Goal: Task Accomplishment & Management: Manage account settings

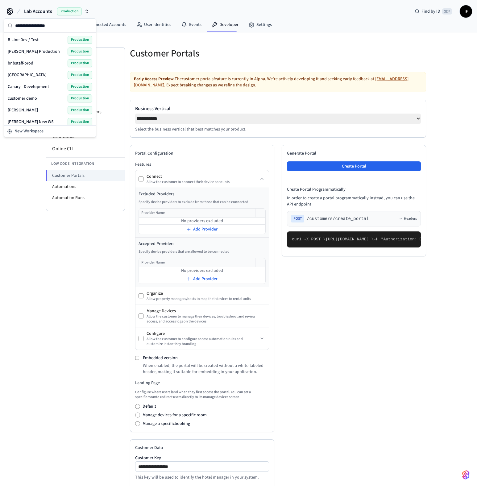
select select "**********"
click at [56, 315] on div "Developer Connect Webviews API Keys Spaces Personal Access Tokens Client Sessio…" at bounding box center [85, 352] width 79 height 610
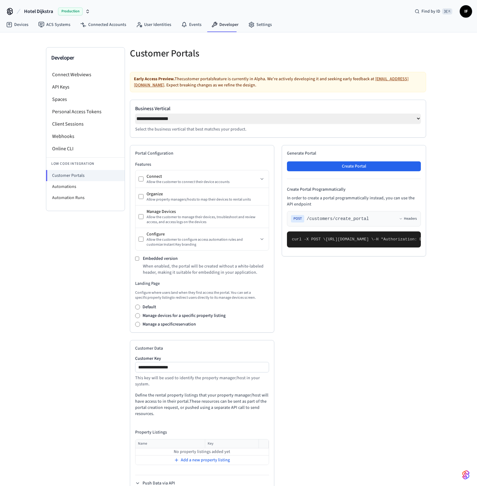
select select "**********"
click at [266, 23] on link "Settings" at bounding box center [259, 24] width 33 height 11
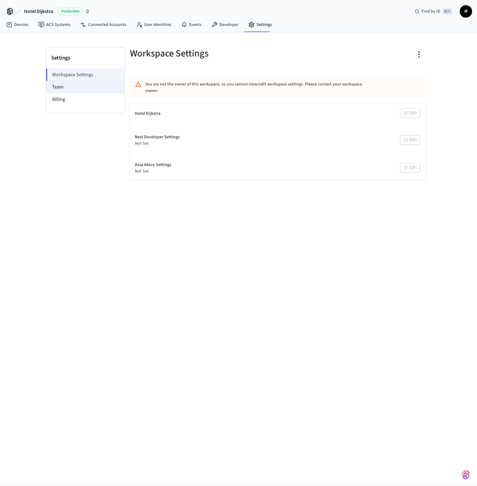
click at [76, 89] on li "Team" at bounding box center [85, 87] width 78 height 12
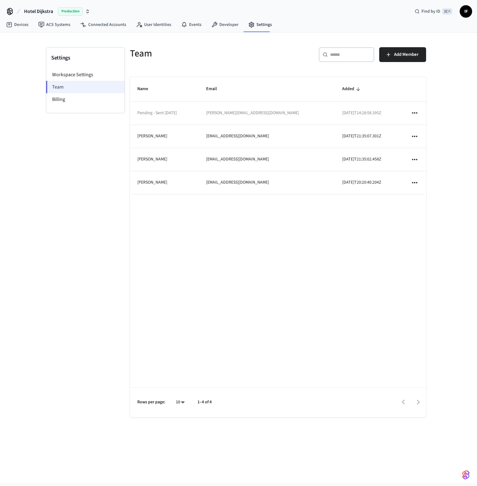
click at [76, 89] on li "Team" at bounding box center [85, 87] width 79 height 12
click at [407, 59] on button "Add Member" at bounding box center [402, 54] width 47 height 15
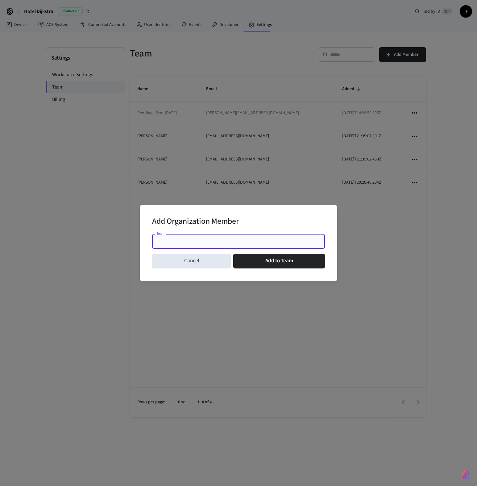
click at [261, 243] on input "Email" at bounding box center [238, 241] width 165 height 6
paste input "**********"
type input "**********"
click at [275, 262] on button "Add to Team" at bounding box center [279, 261] width 92 height 15
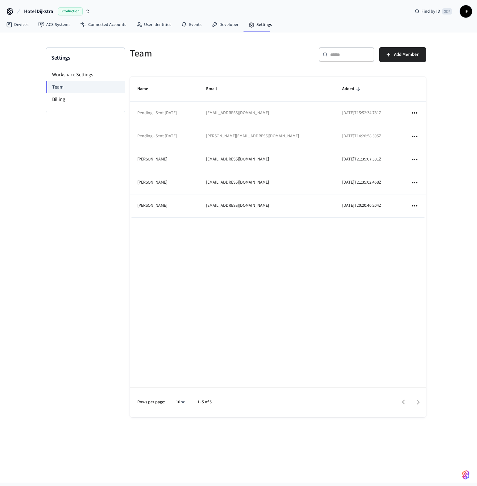
click at [279, 250] on div "Name Email Added Pending - Sent Sep 30, 2025 jonatantsuff@gmail.com 2025-09-30T…" at bounding box center [278, 247] width 296 height 340
click at [413, 58] on span "Add Member" at bounding box center [406, 55] width 25 height 8
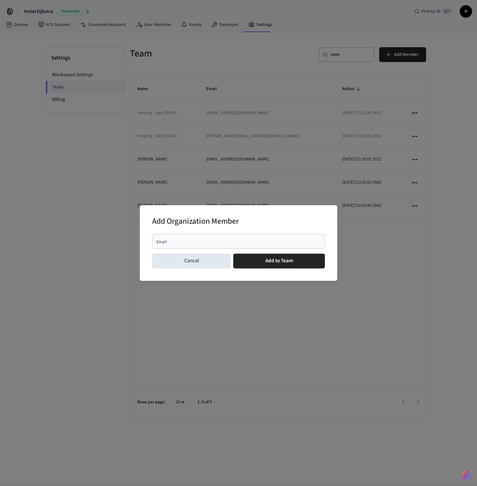
click at [241, 241] on input "Email" at bounding box center [238, 241] width 165 height 6
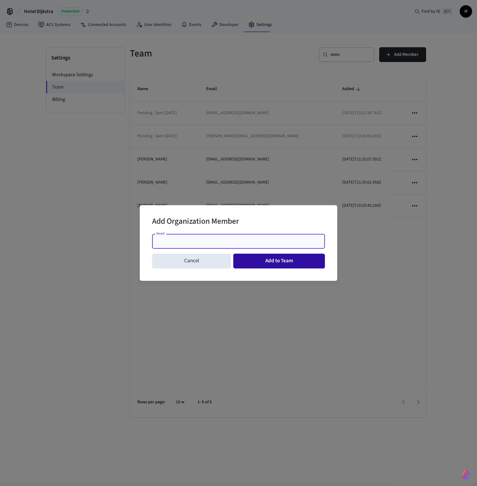
paste input "**********"
type input "**********"
click at [267, 262] on button "Add to Team" at bounding box center [279, 261] width 92 height 15
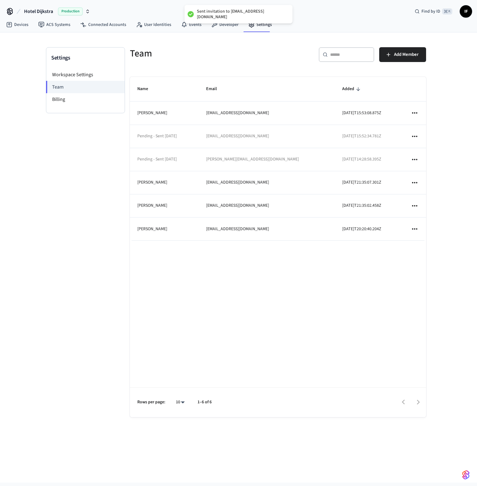
click at [202, 262] on div "Name Email Added Jonatan Tsuff jonatantsuff@gmail.com 2025-09-30T15:53:08.875Z …" at bounding box center [278, 247] width 296 height 340
click at [192, 319] on div "Name Email Added Jonatan Tsuff jonatantsuff@gmail.com 2025-09-30T15:53:08.875Z …" at bounding box center [278, 247] width 296 height 340
click at [415, 136] on icon "sticky table" at bounding box center [414, 136] width 8 height 8
click at [63, 26] on div at bounding box center [238, 243] width 477 height 486
click at [62, 25] on link "ACS Systems" at bounding box center [54, 24] width 42 height 11
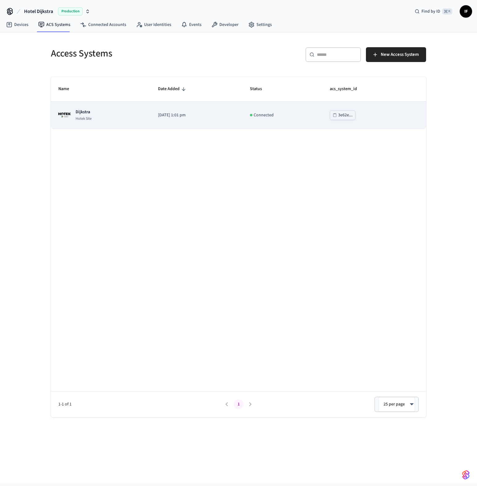
click at [116, 115] on div "Dijkstra Hotek Site" at bounding box center [100, 115] width 85 height 12
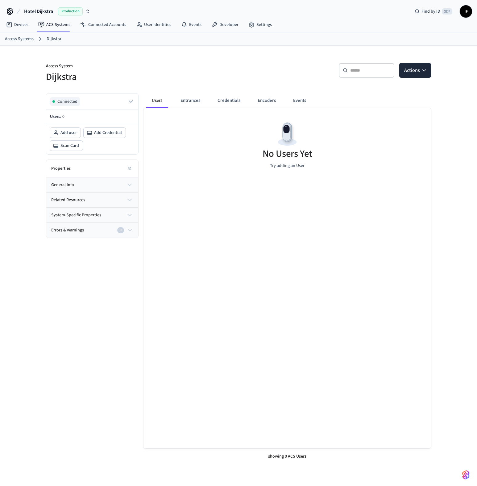
click at [132, 183] on icon "button" at bounding box center [129, 184] width 7 height 7
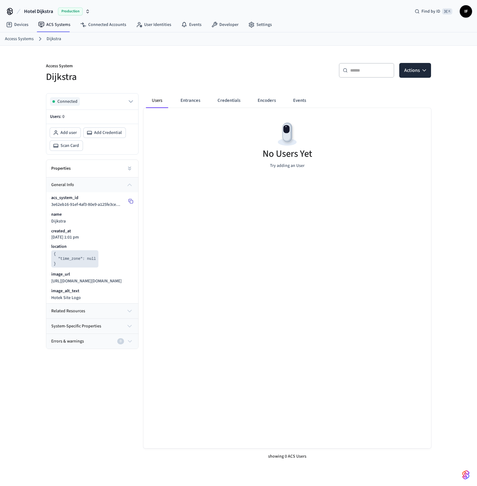
click at [130, 200] on icon at bounding box center [130, 201] width 5 height 5
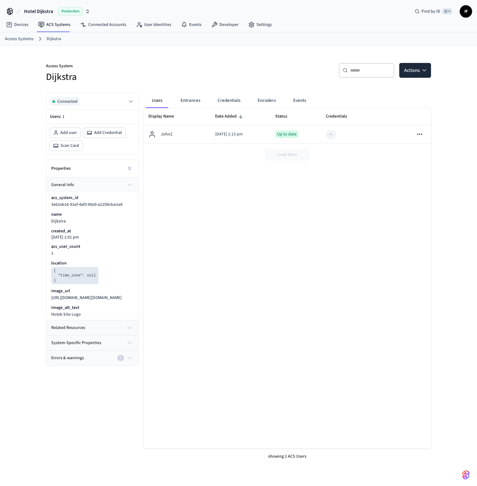
click at [188, 109] on th "Display Name" at bounding box center [176, 116] width 67 height 17
click at [190, 105] on button "Entrances" at bounding box center [190, 100] width 30 height 15
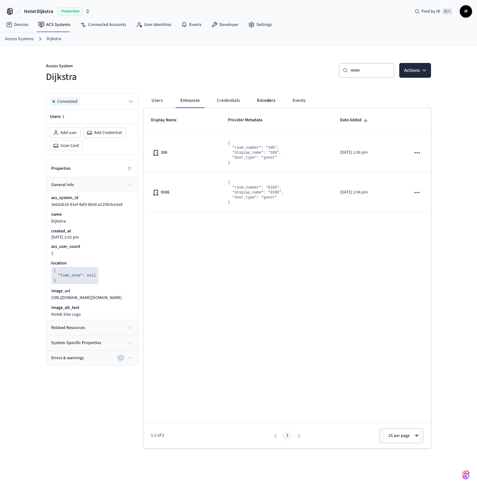
click at [252, 98] on button "Encoders" at bounding box center [266, 100] width 28 height 15
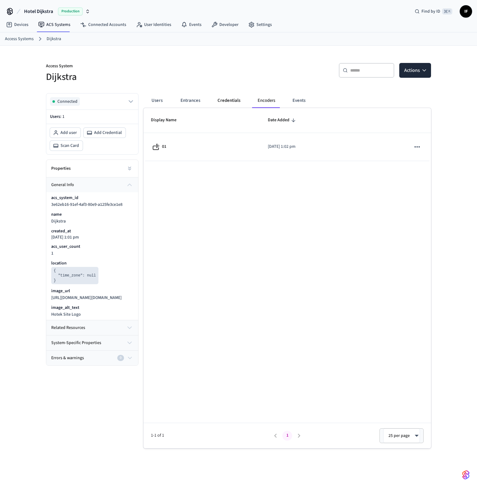
click at [236, 98] on button "Credentials" at bounding box center [228, 100] width 33 height 15
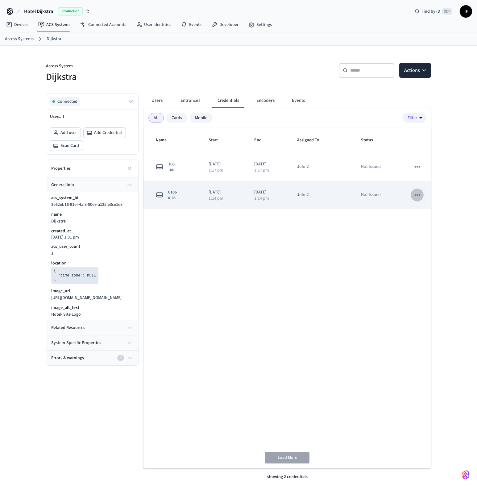
click at [411, 197] on button "sticky table" at bounding box center [416, 194] width 13 height 13
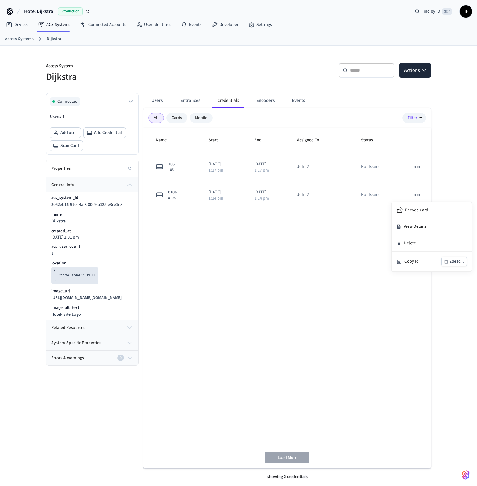
click at [411, 196] on div at bounding box center [238, 243] width 477 height 486
click at [334, 248] on div "Name Start End Assigned To Status 106 106 2025/09/30 1:17 pm 2025/10/01 1:17 pm…" at bounding box center [286, 298] width 287 height 340
click at [264, 241] on div "Name Start End Assigned To Status 106 106 2025/09/30 1:18 pm 2025/10/01 1:18 pm…" at bounding box center [286, 298] width 287 height 340
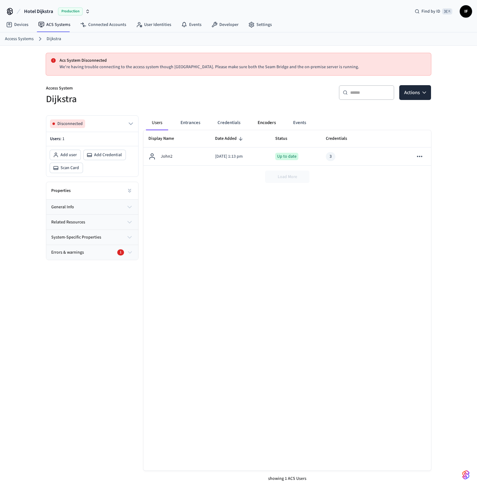
click at [261, 126] on button "Encoders" at bounding box center [267, 122] width 28 height 15
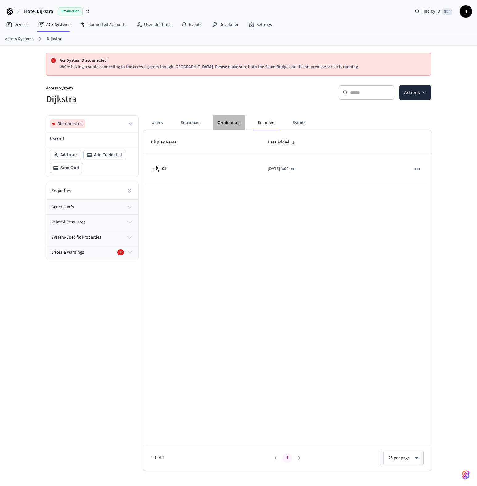
click at [236, 123] on button "Credentials" at bounding box center [228, 122] width 33 height 15
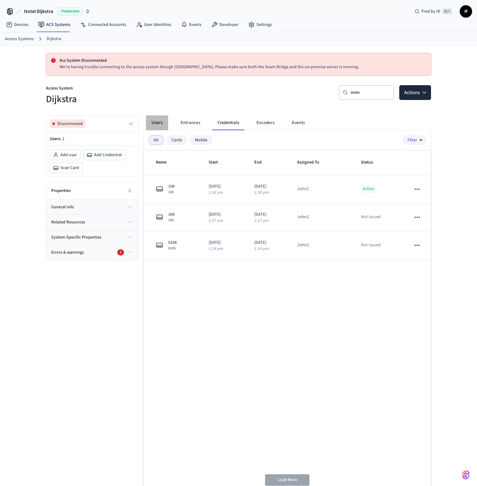
click at [163, 126] on button "Users" at bounding box center [157, 122] width 22 height 15
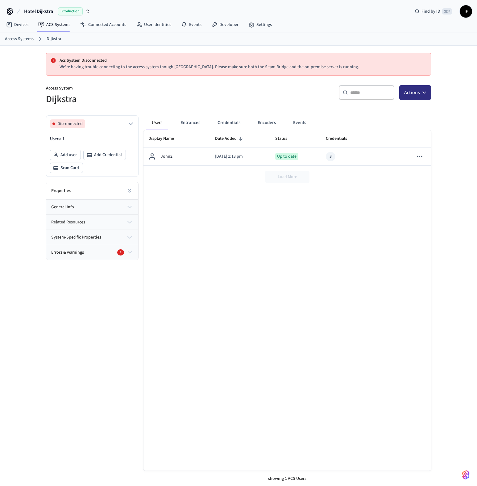
click at [424, 98] on button "Actions" at bounding box center [415, 92] width 32 height 15
click at [410, 110] on div "Add user" at bounding box center [396, 108] width 66 height 10
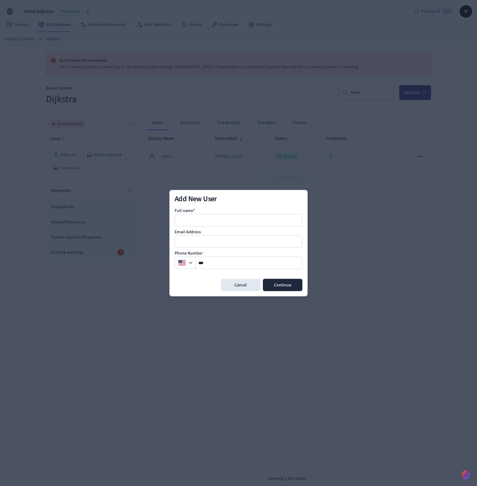
click at [238, 218] on input at bounding box center [238, 219] width 127 height 7
type input "******"
click at [280, 280] on button "Continue" at bounding box center [282, 284] width 39 height 12
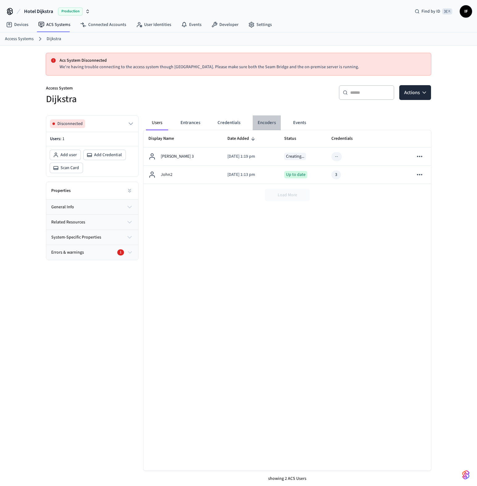
click at [256, 122] on button "Encoders" at bounding box center [267, 122] width 28 height 15
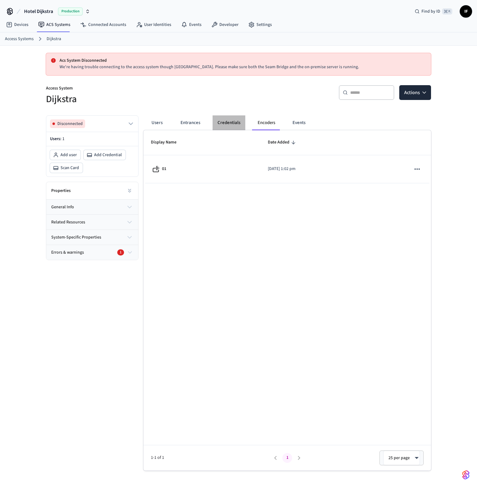
click at [240, 122] on button "Credentials" at bounding box center [228, 122] width 33 height 15
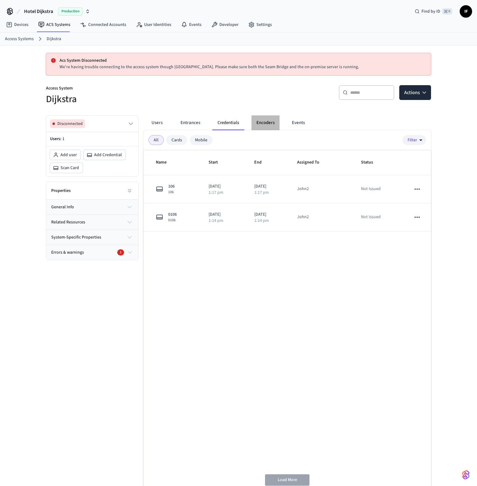
click at [259, 124] on button "Encoders" at bounding box center [265, 122] width 28 height 15
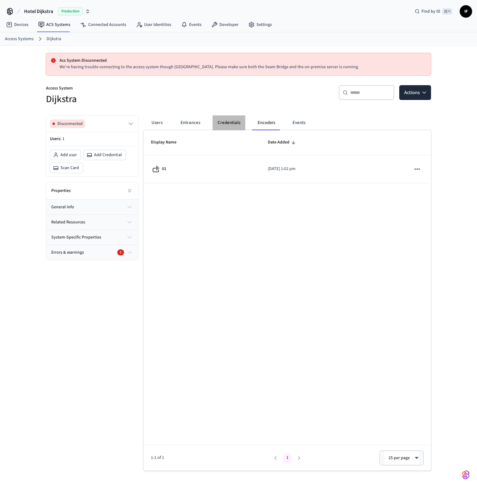
click at [238, 122] on button "Credentials" at bounding box center [228, 122] width 33 height 15
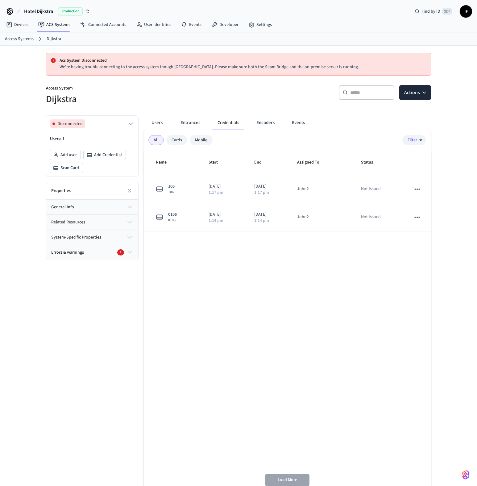
click at [228, 256] on div "Name Start End Assigned To Status 106 106 2025/09/30 1:17 pm 2025/10/01 1:17 pm…" at bounding box center [286, 320] width 287 height 340
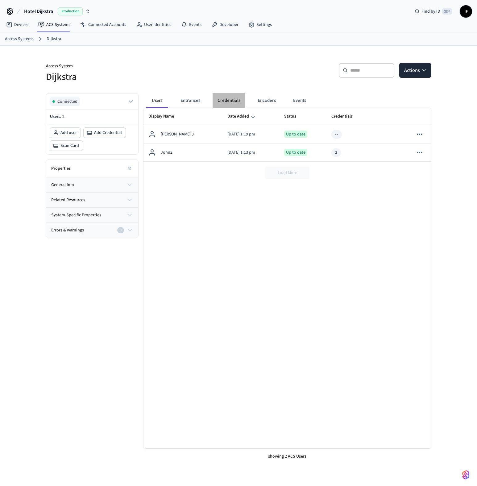
click at [240, 101] on button "Credentials" at bounding box center [228, 100] width 33 height 15
